Goal: Task Accomplishment & Management: Manage account settings

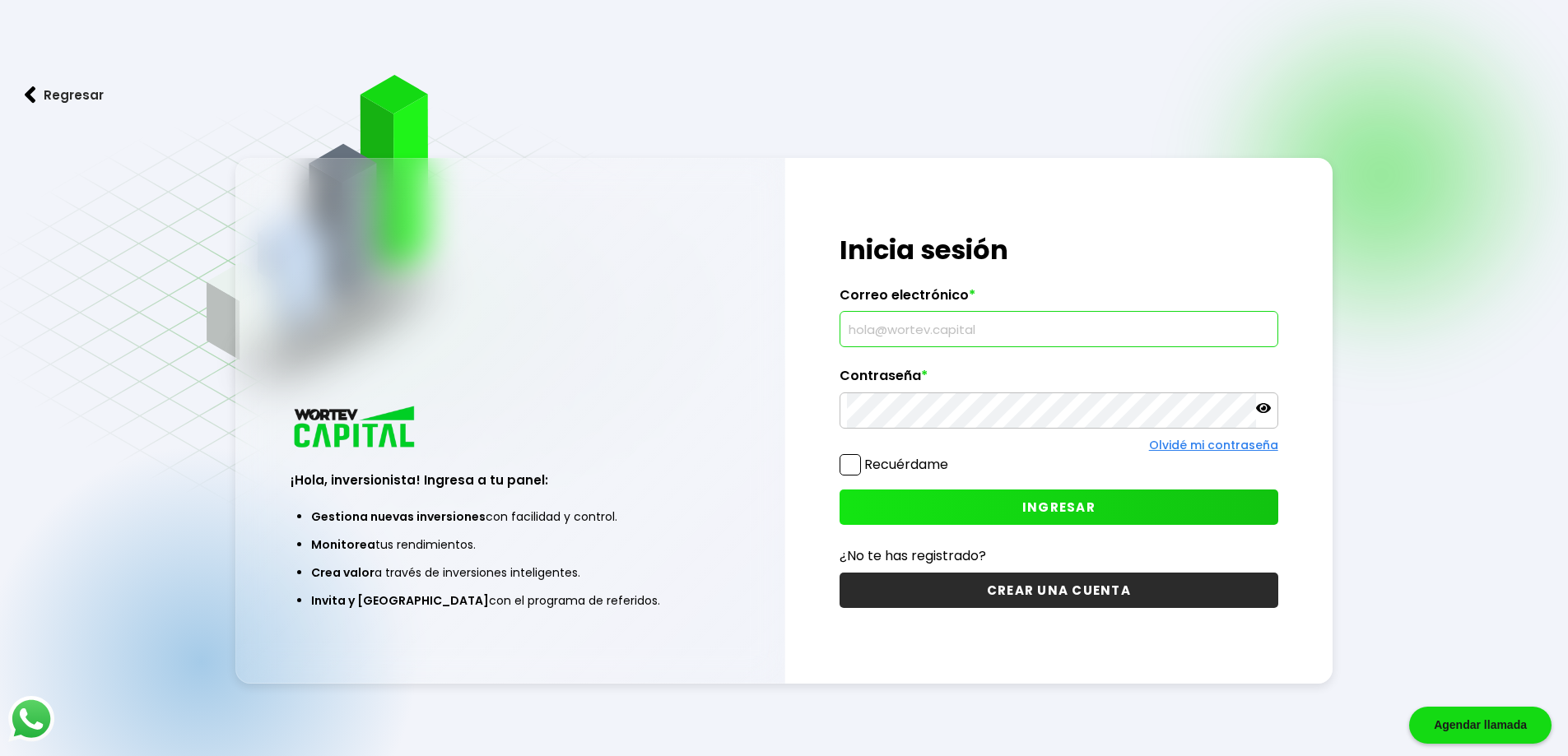
click at [921, 329] on input "text" at bounding box center [1058, 328] width 424 height 35
click at [924, 336] on input "text" at bounding box center [1058, 328] width 424 height 35
click at [919, 331] on input "[DOMAIN_NAME]" at bounding box center [1058, 328] width 424 height 35
type input "[DOMAIN_NAME][EMAIL_ADDRESS][DOMAIN_NAME]"
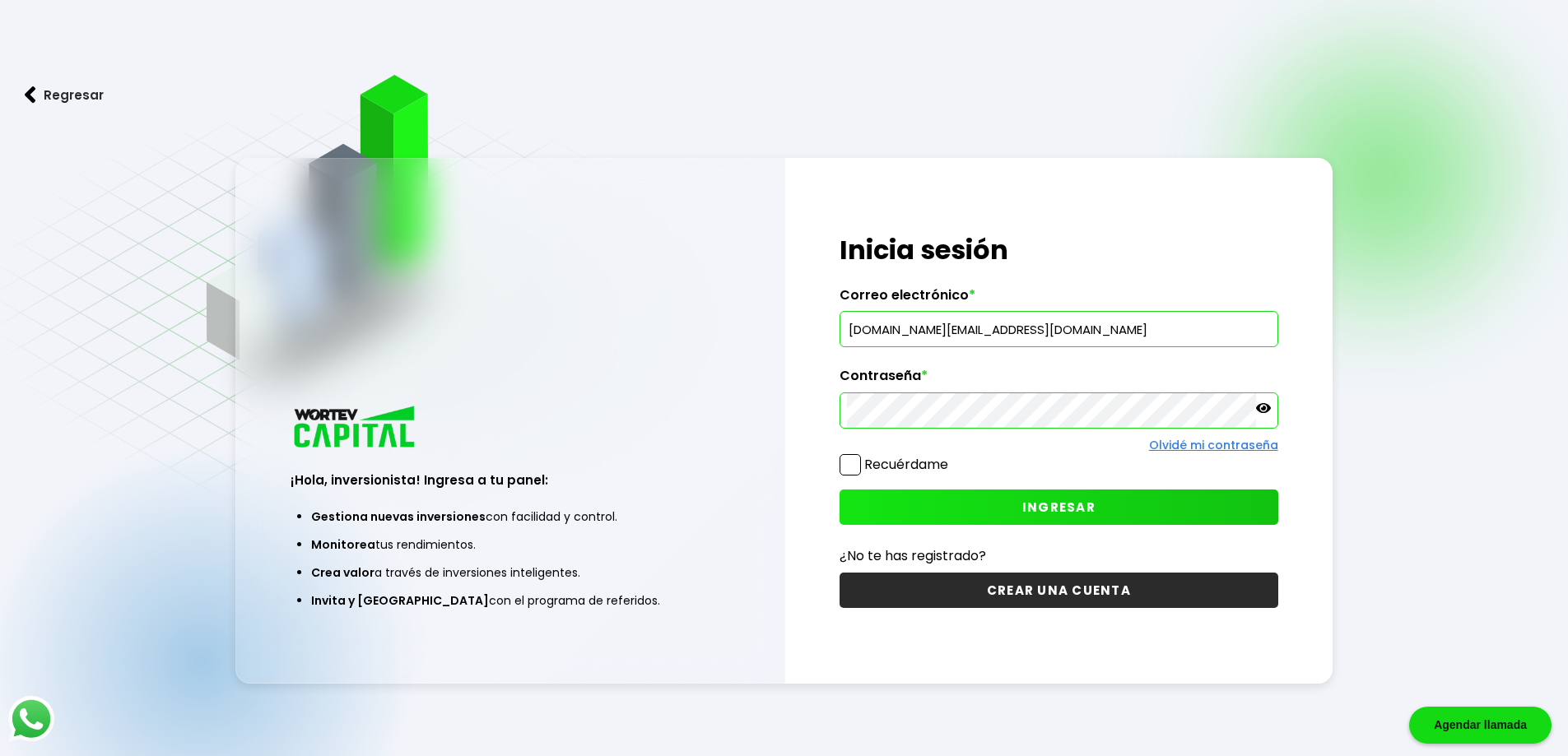
click at [928, 514] on button "INGRESAR" at bounding box center [1058, 507] width 439 height 36
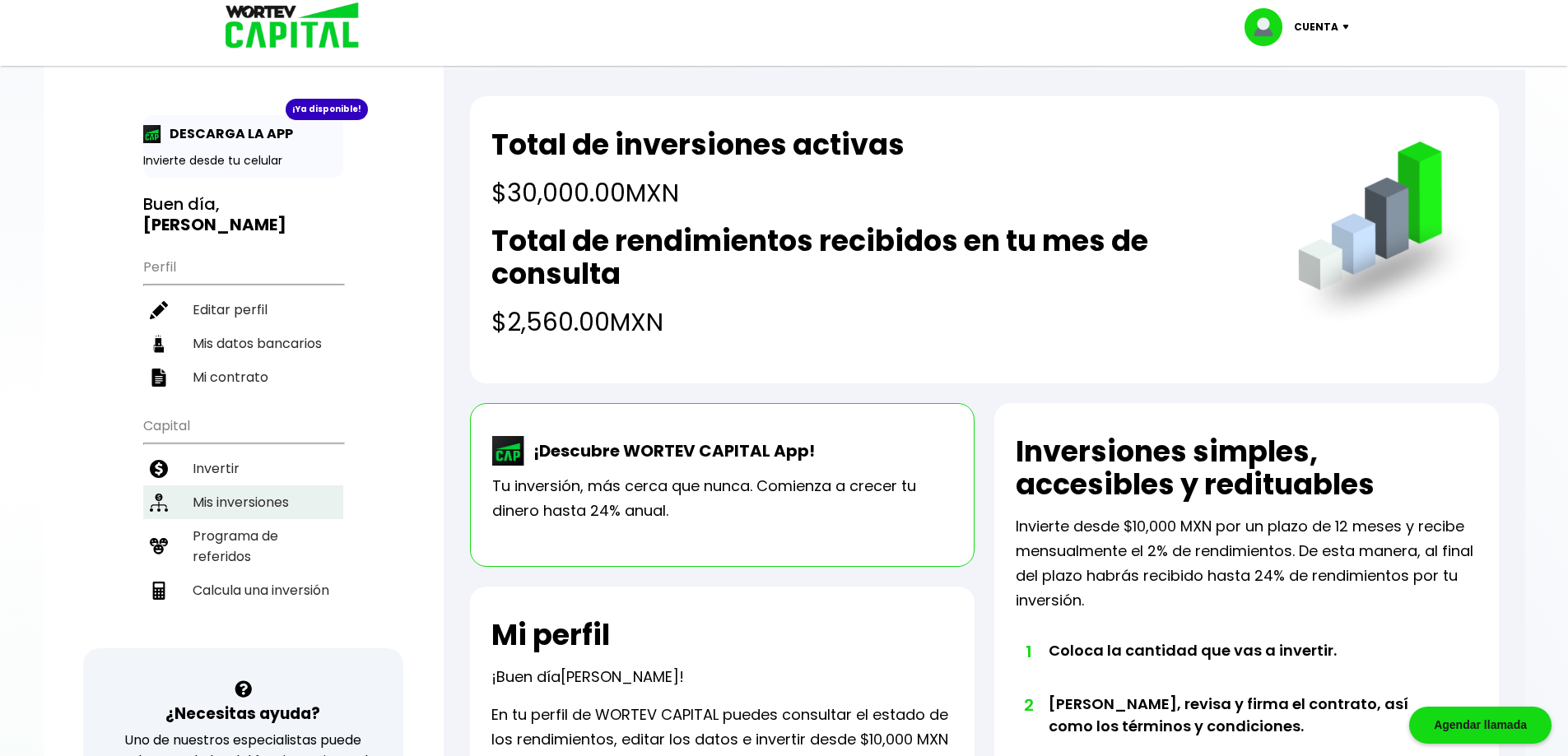
click at [242, 486] on li "Mis inversiones" at bounding box center [243, 502] width 200 height 34
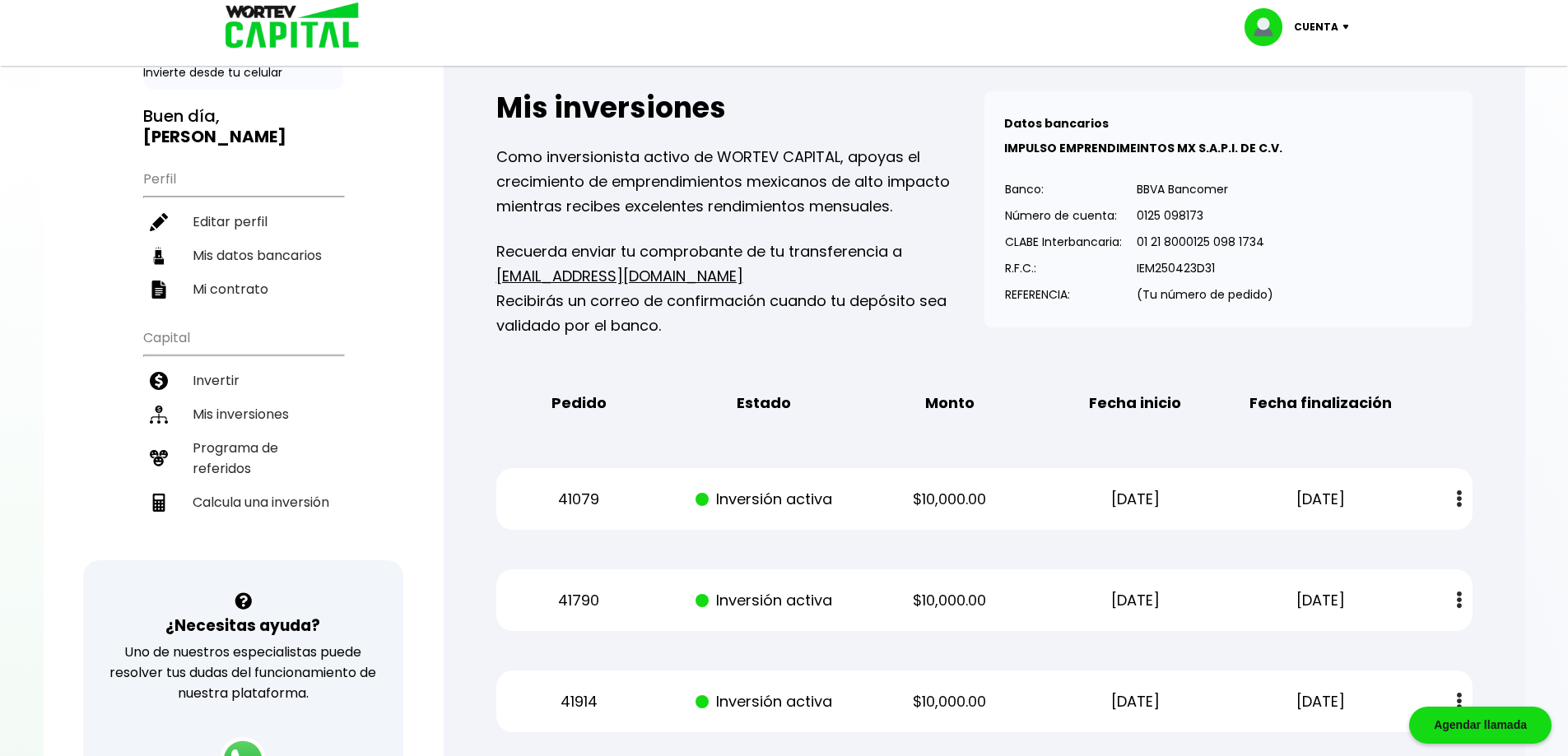
scroll to position [329, 0]
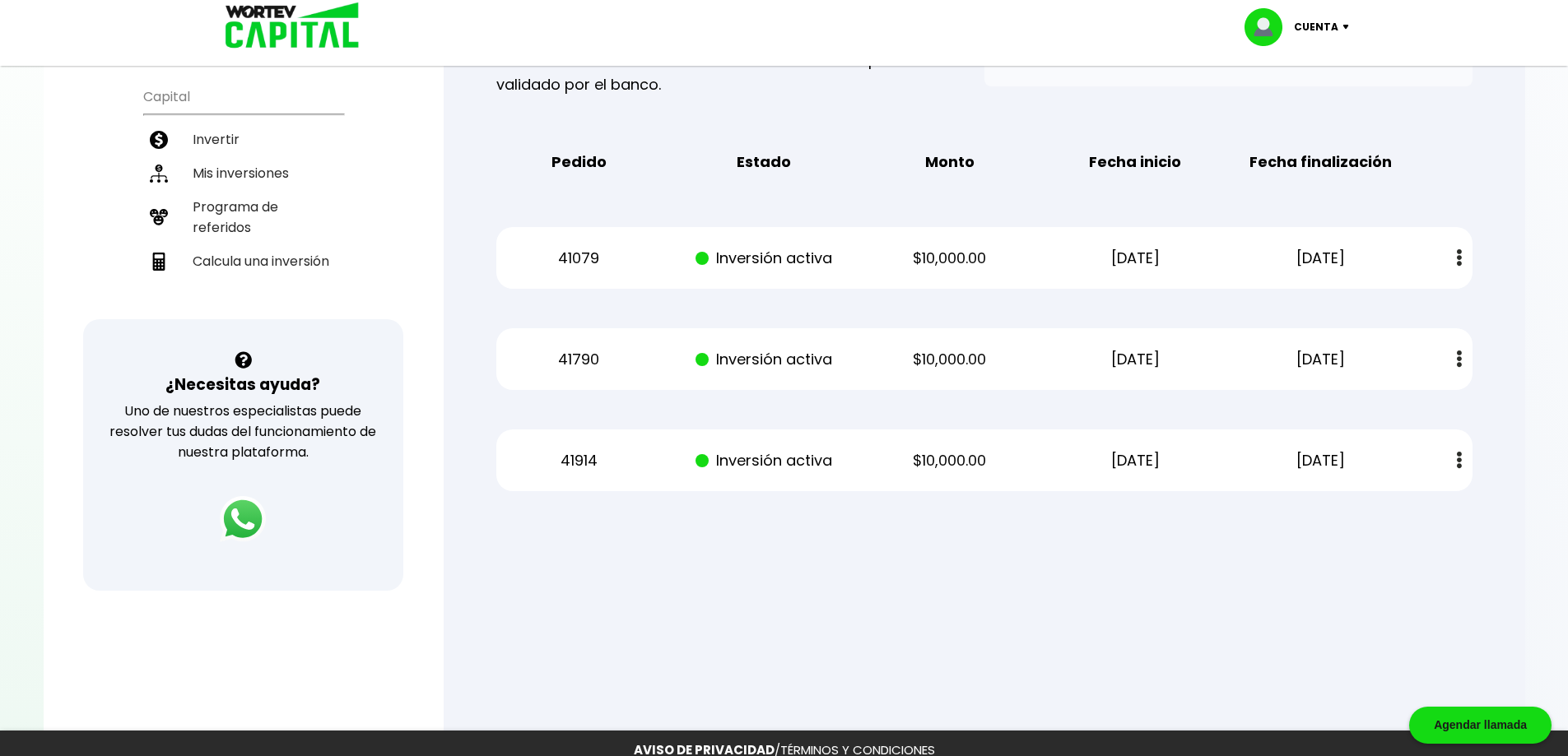
click at [1360, 458] on p "[DATE]" at bounding box center [1320, 460] width 156 height 24
click at [1320, 24] on p "Cuenta" at bounding box center [1315, 27] width 44 height 24
click at [1288, 108] on li "Cerrar sesión" at bounding box center [1299, 109] width 132 height 34
